Goal: Information Seeking & Learning: Learn about a topic

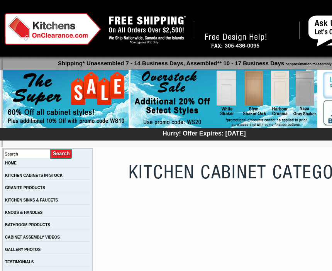
scroll to position [12, 0]
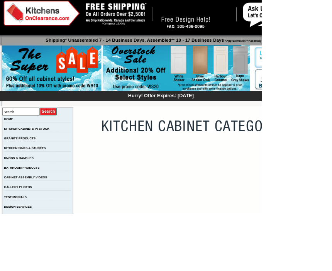
click at [42, 202] on link "KNOBS & HANDLES" at bounding box center [23, 200] width 37 height 4
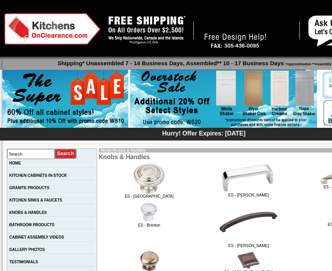
scroll to position [12, 0]
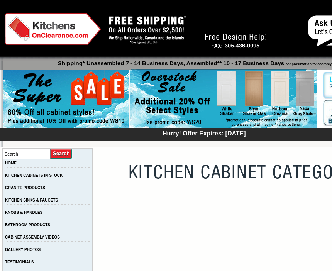
scroll to position [12, 0]
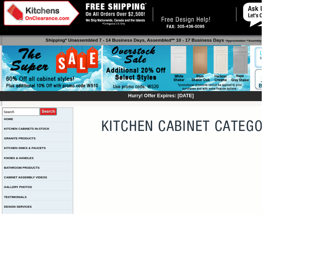
click at [34, 178] on link "GRANITE PRODUCTS" at bounding box center [25, 175] width 40 height 4
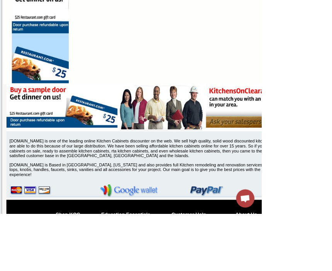
scroll to position [637, 0]
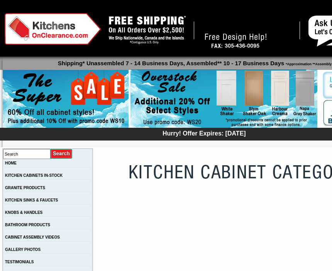
click at [17, 210] on link "KNOBS & HANDLES" at bounding box center [23, 212] width 37 height 4
click at [40, 235] on link "CABINET ASSEMBLY VIDEOS" at bounding box center [32, 237] width 55 height 4
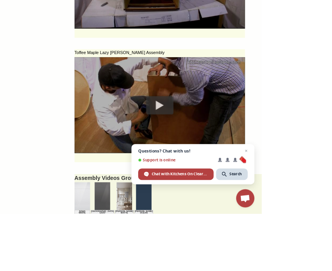
scroll to position [1356, 0]
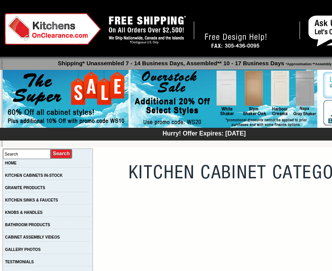
scroll to position [12, 0]
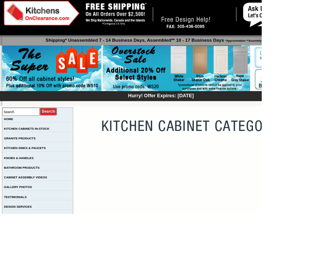
click at [43, 178] on link "GRANITE PRODUCTS" at bounding box center [25, 175] width 40 height 4
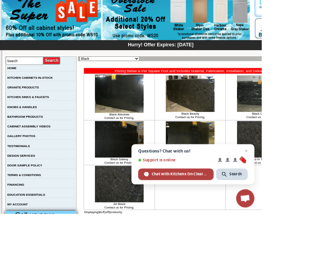
scroll to position [77, 0]
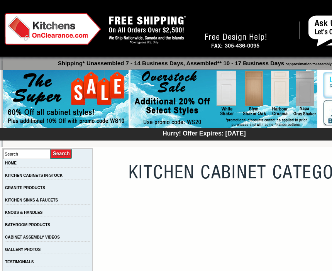
scroll to position [12, 0]
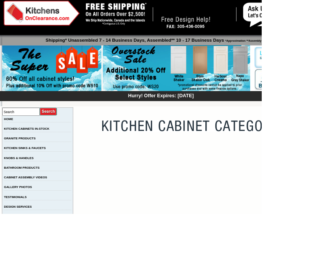
click at [60, 227] on link "CABINET ASSEMBLY VIDEOS" at bounding box center [32, 225] width 55 height 4
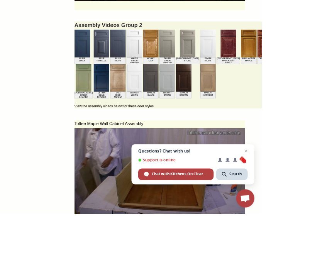
scroll to position [786, 0]
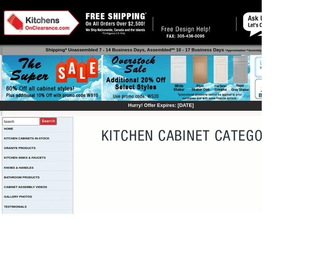
click at [317, 101] on img at bounding box center [223, 98] width 187 height 59
click at [29, 252] on link "GALLERY PHOTOS" at bounding box center [23, 249] width 36 height 4
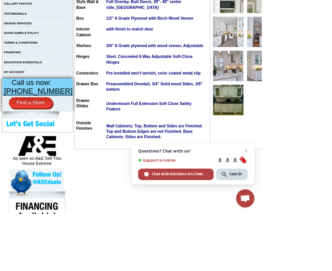
scroll to position [246, 0]
